Goal: Check status: Check status

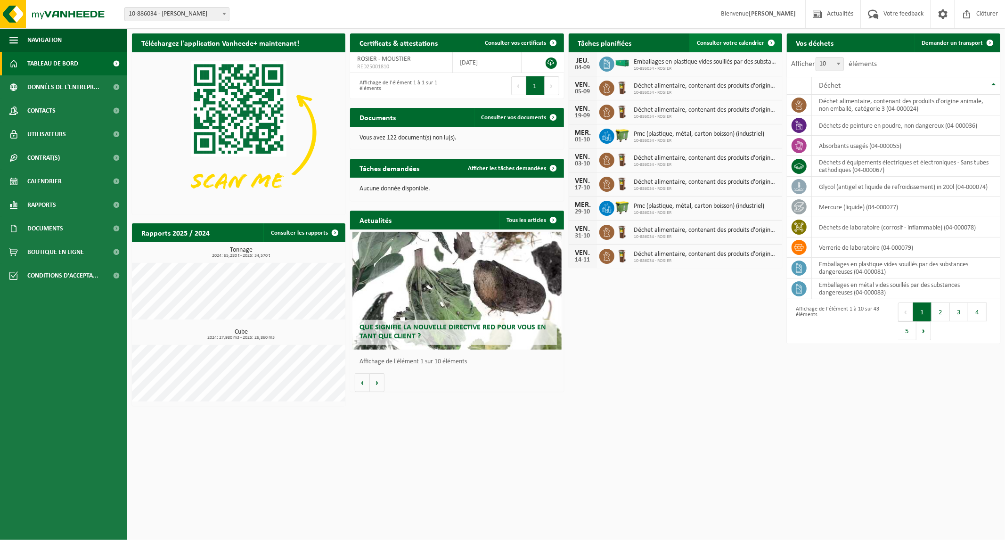
click at [740, 41] on span "Consulter votre calendrier" at bounding box center [731, 43] width 68 height 6
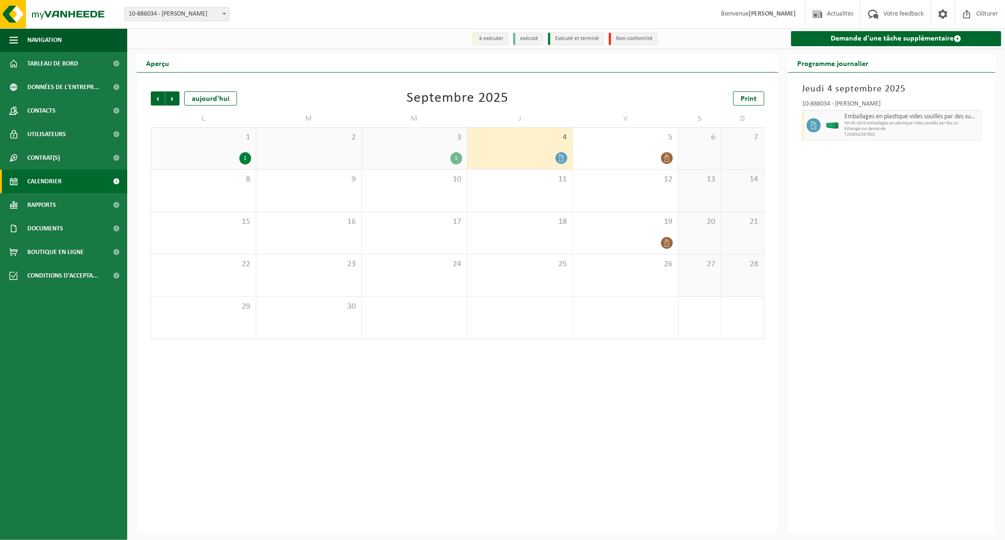
click at [560, 157] on icon at bounding box center [561, 158] width 8 height 8
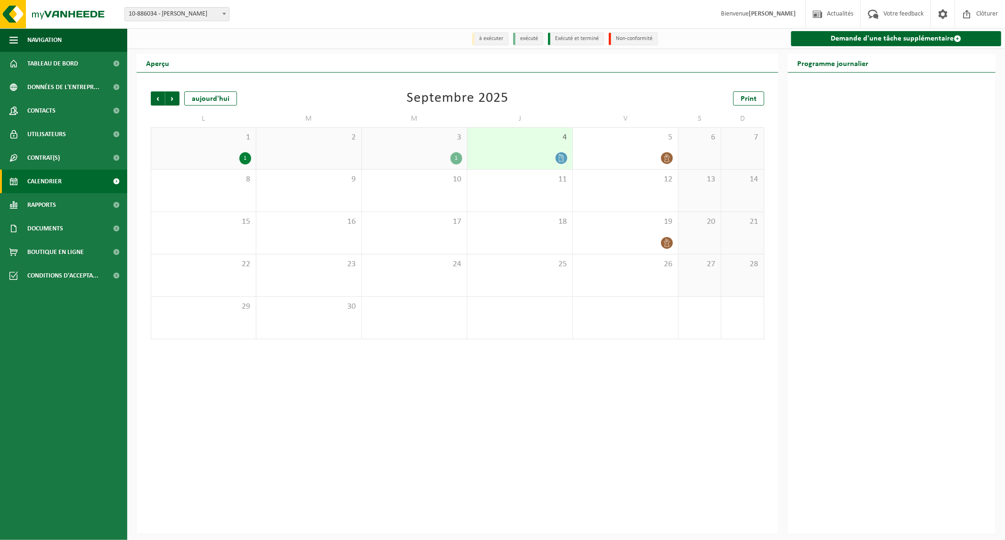
click at [559, 154] on icon at bounding box center [561, 158] width 5 height 8
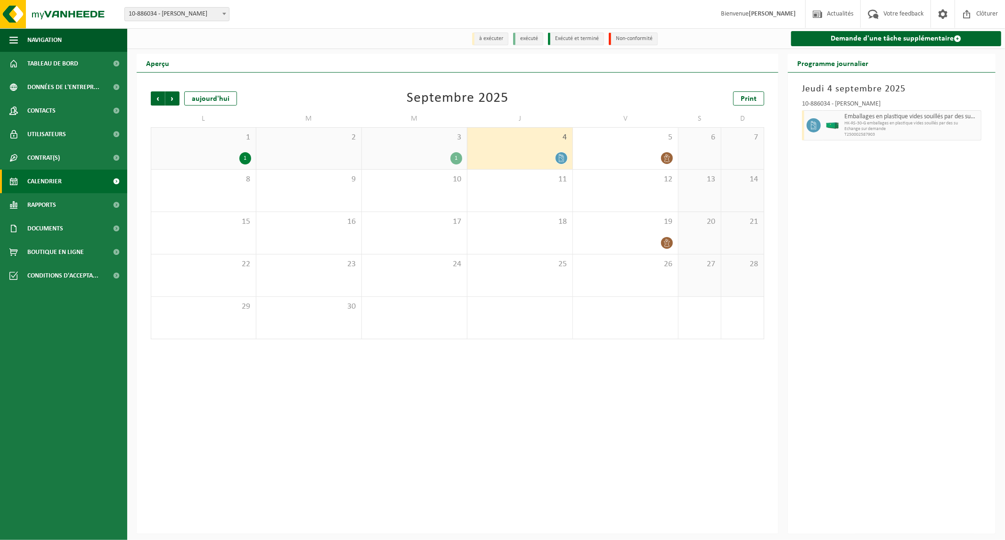
click at [456, 158] on div "1" at bounding box center [456, 158] width 12 height 12
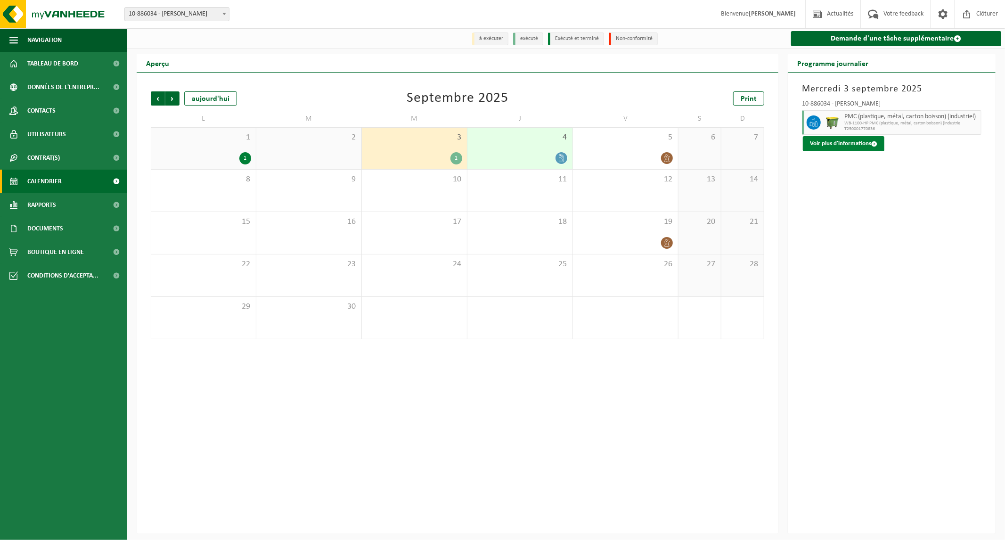
click at [860, 145] on button "Voir plus d'informations" at bounding box center [843, 143] width 81 height 15
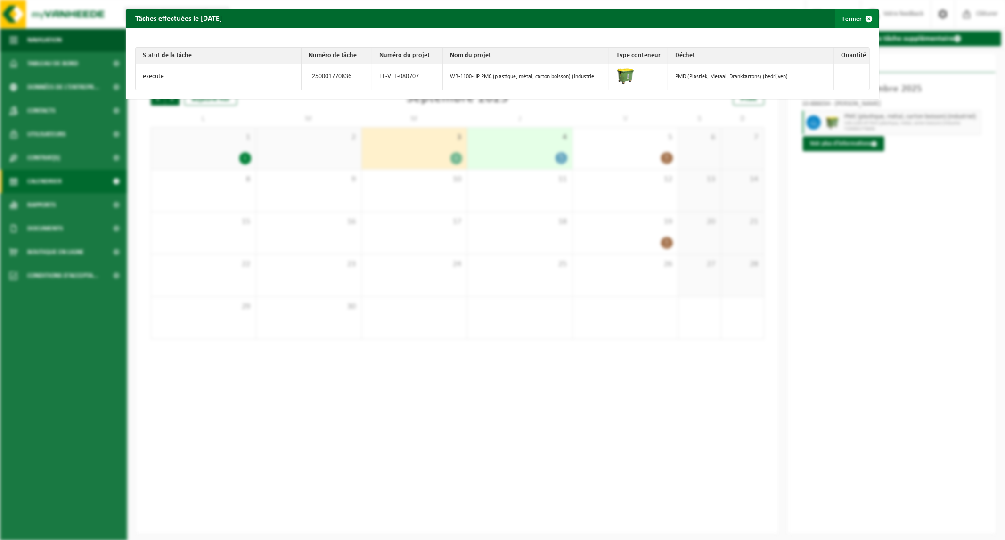
click at [862, 17] on span "button" at bounding box center [868, 18] width 19 height 19
